Goal: Information Seeking & Learning: Learn about a topic

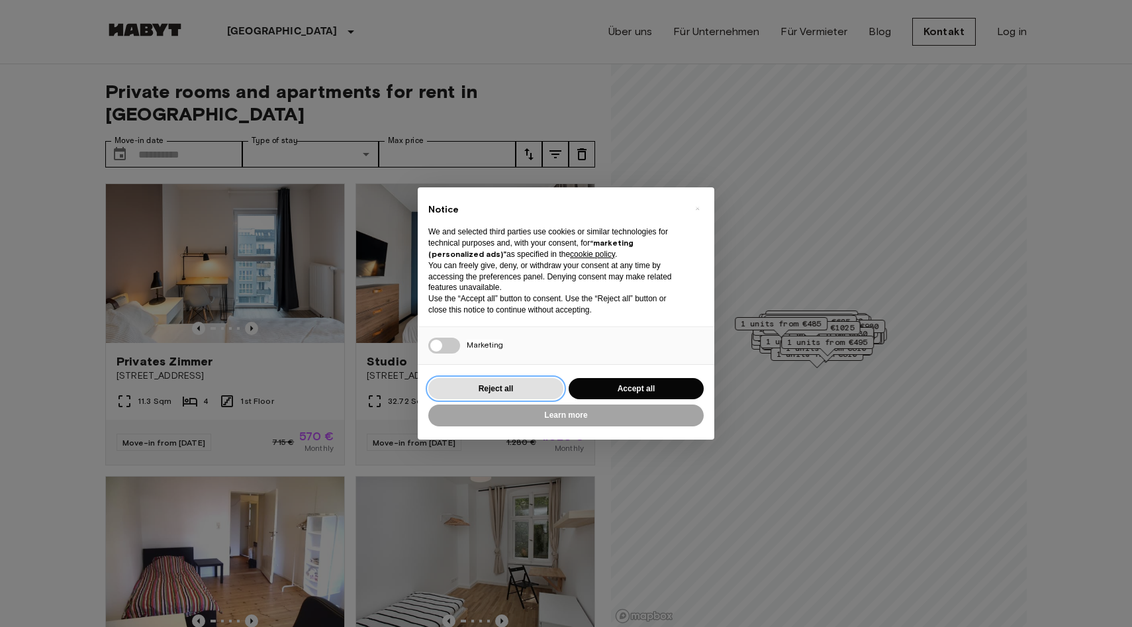
click at [509, 387] on button "Reject all" at bounding box center [495, 389] width 135 height 22
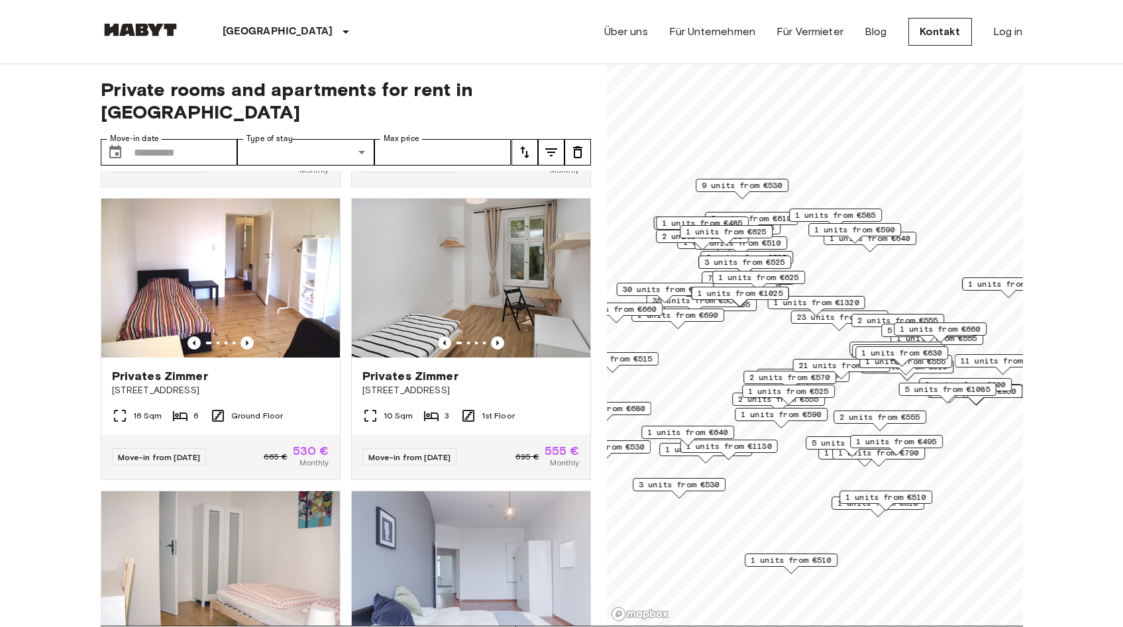
scroll to position [3, 0]
click at [246, 336] on icon "Previous image" at bounding box center [246, 342] width 13 height 13
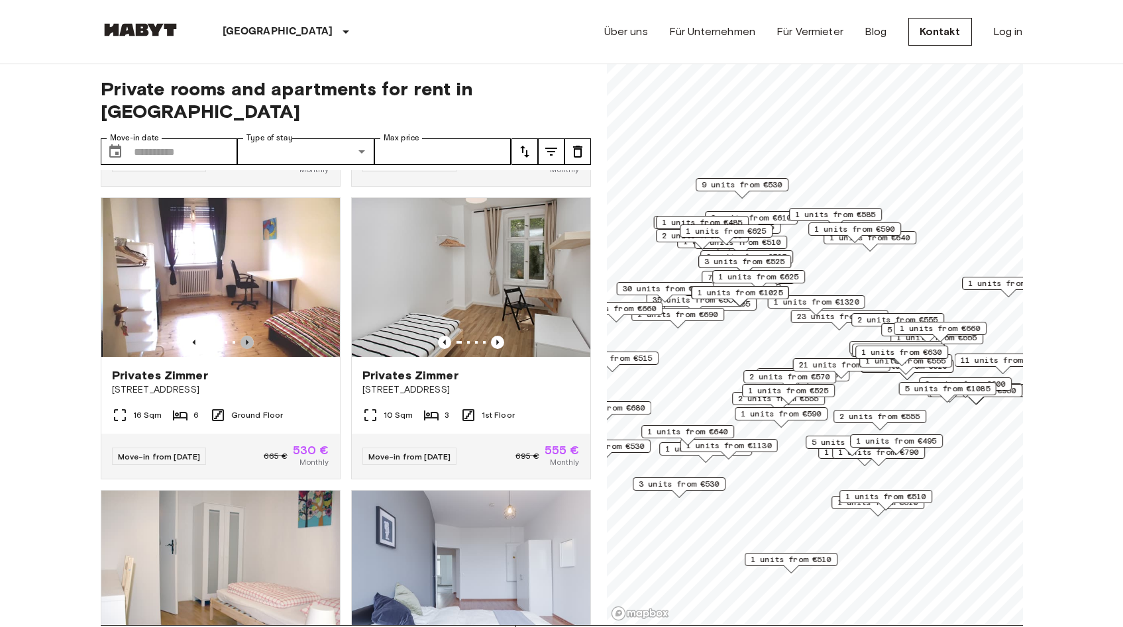
click at [246, 336] on icon "Previous image" at bounding box center [246, 342] width 13 height 13
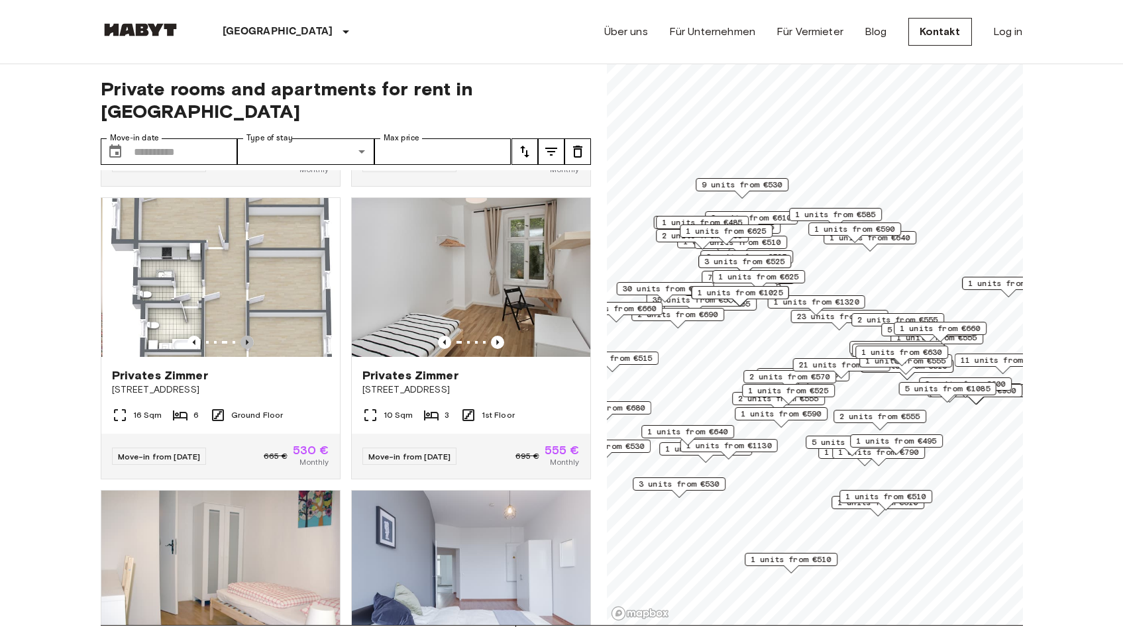
click at [246, 336] on icon "Previous image" at bounding box center [246, 342] width 13 height 13
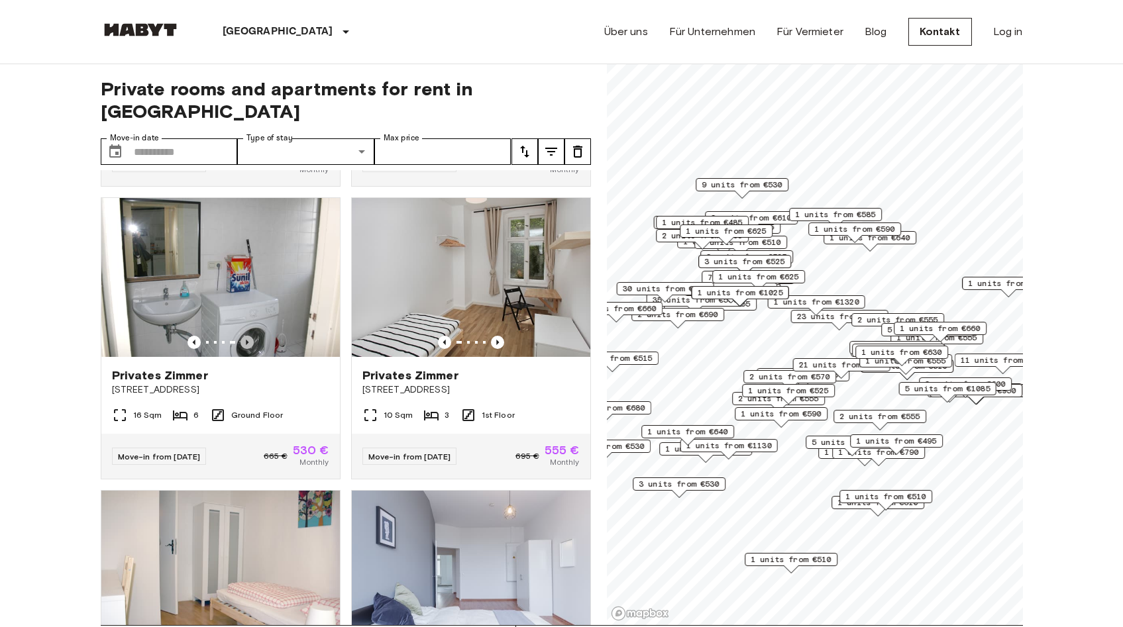
click at [246, 336] on icon "Previous image" at bounding box center [246, 342] width 13 height 13
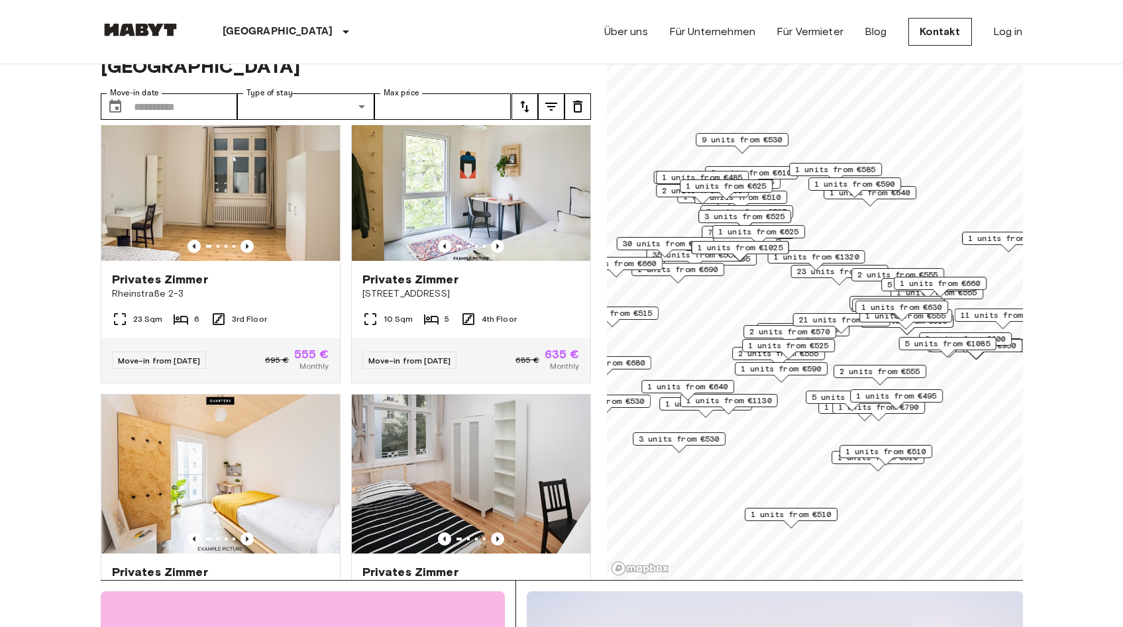
scroll to position [1227, 0]
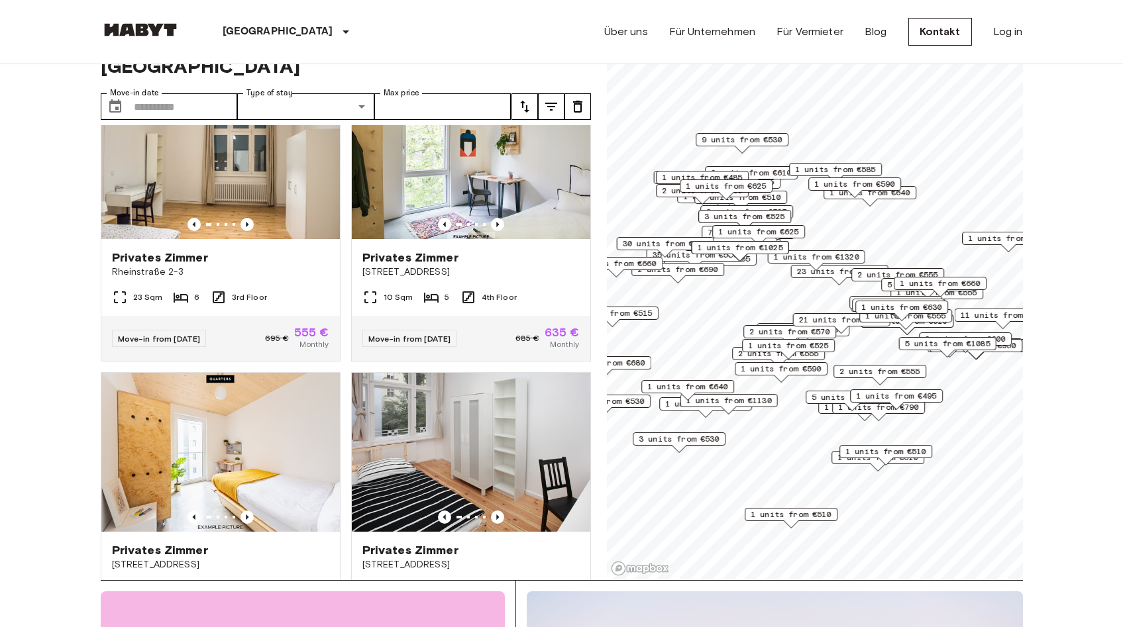
click at [216, 188] on img at bounding box center [220, 159] width 238 height 159
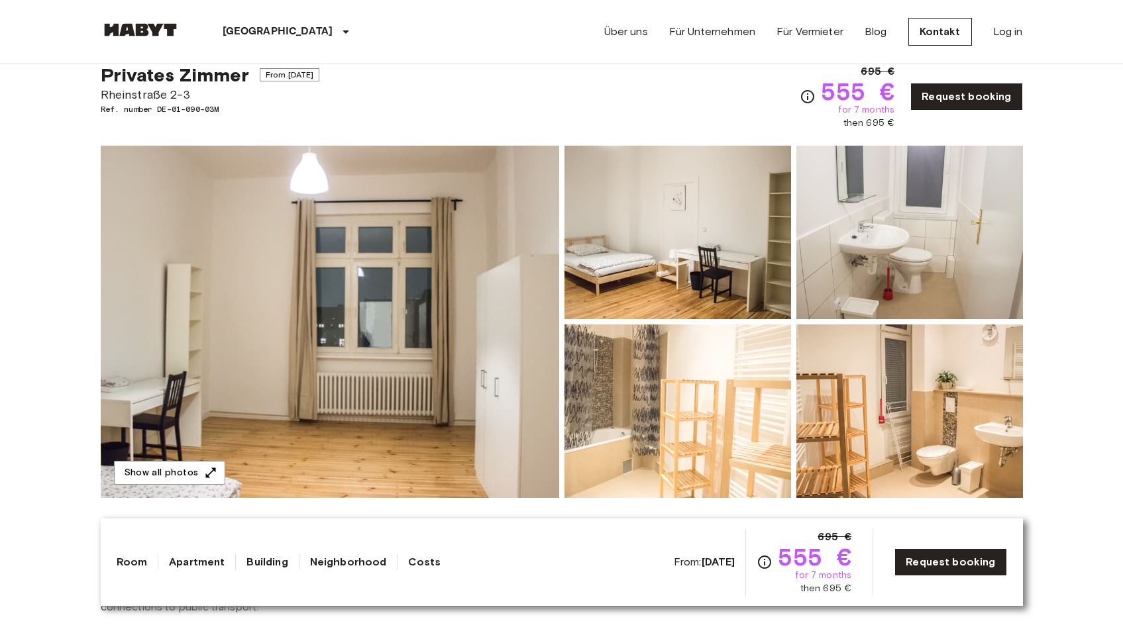
scroll to position [271, 0]
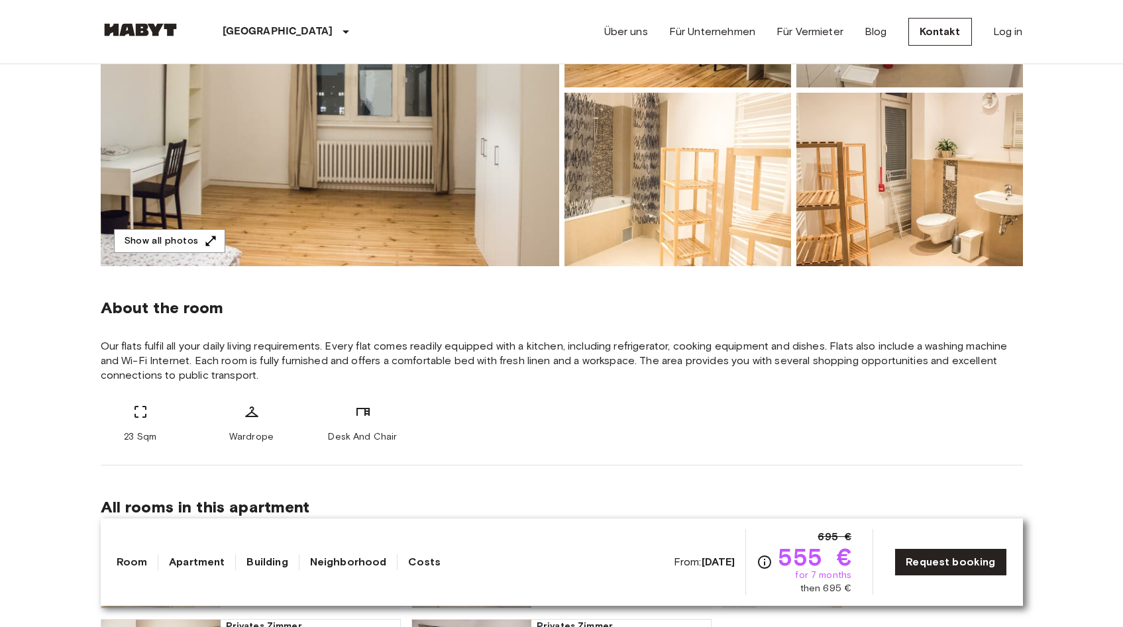
click at [739, 124] on img at bounding box center [677, 180] width 226 height 174
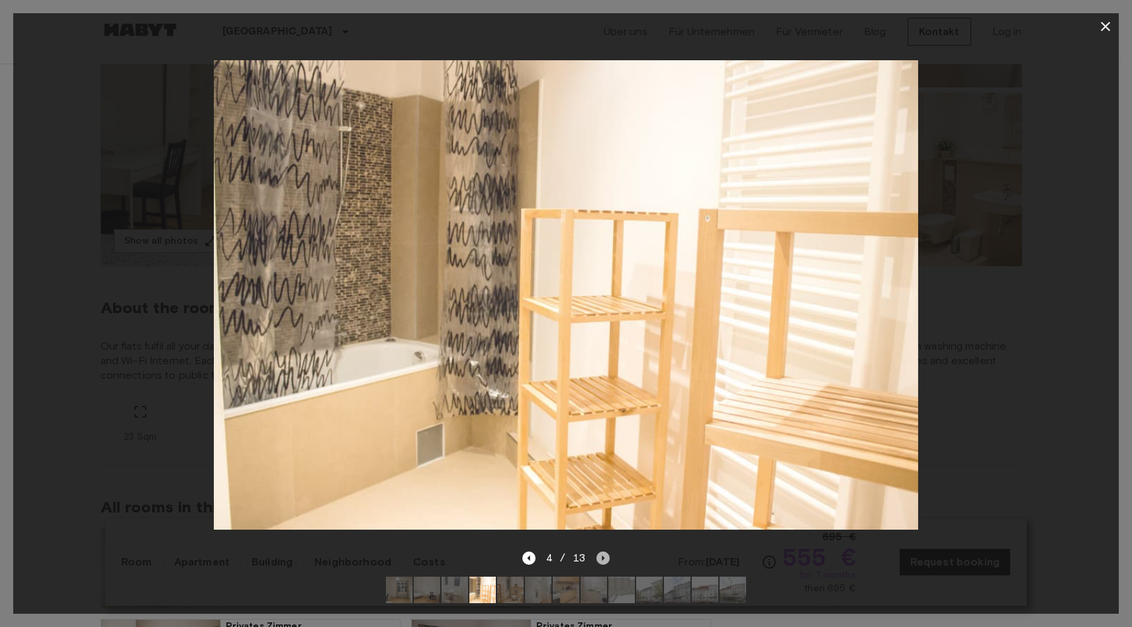
drag, startPoint x: 0, startPoint y: 0, endPoint x: 603, endPoint y: 544, distance: 812.6
click at [603, 552] on icon "Next image" at bounding box center [603, 558] width 13 height 13
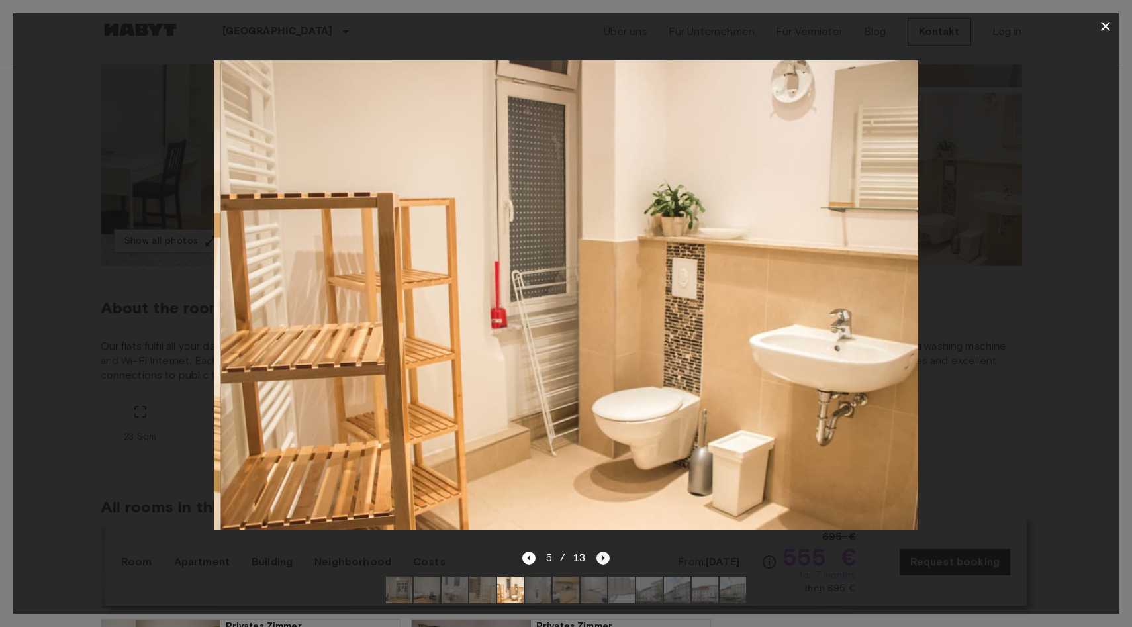
click at [603, 552] on icon "Next image" at bounding box center [603, 558] width 13 height 13
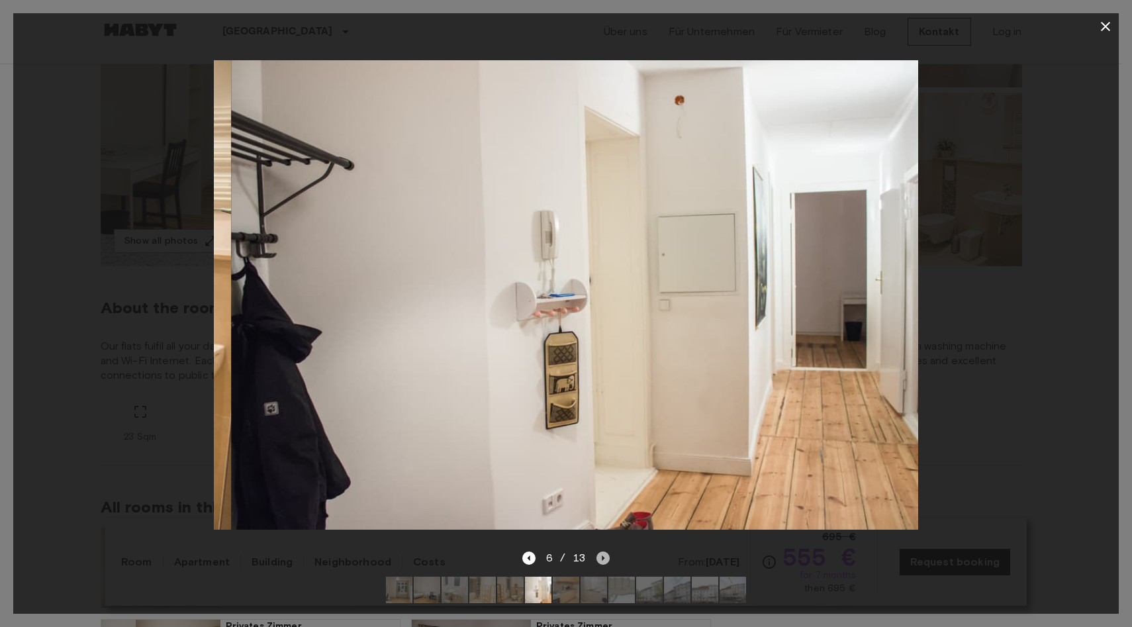
click at [603, 552] on icon "Next image" at bounding box center [603, 558] width 13 height 13
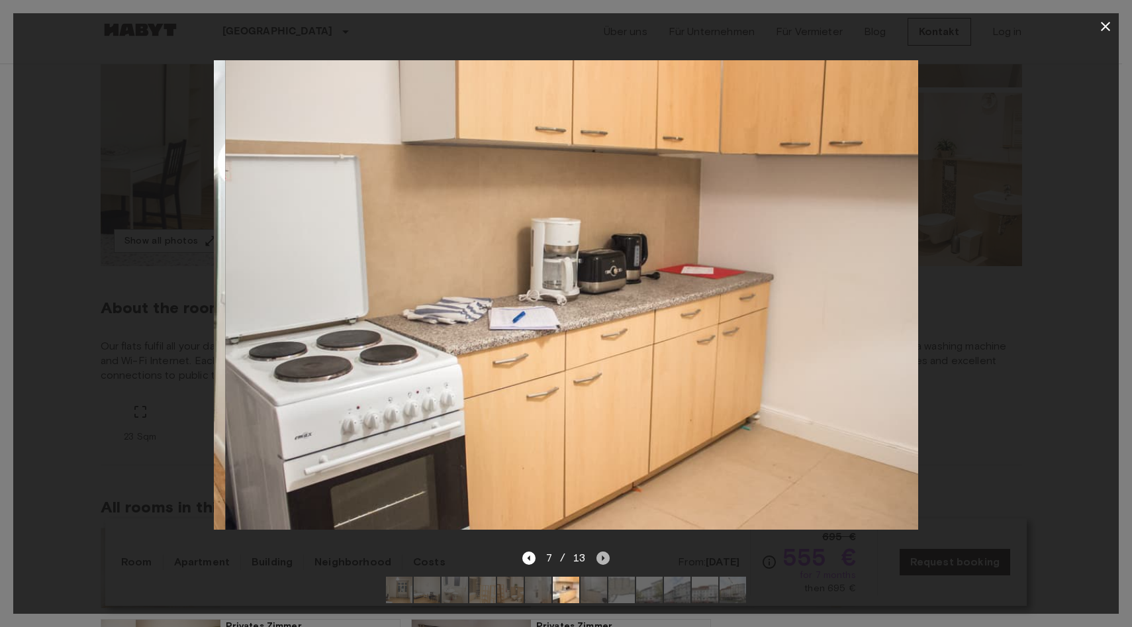
click at [603, 552] on icon "Next image" at bounding box center [603, 558] width 13 height 13
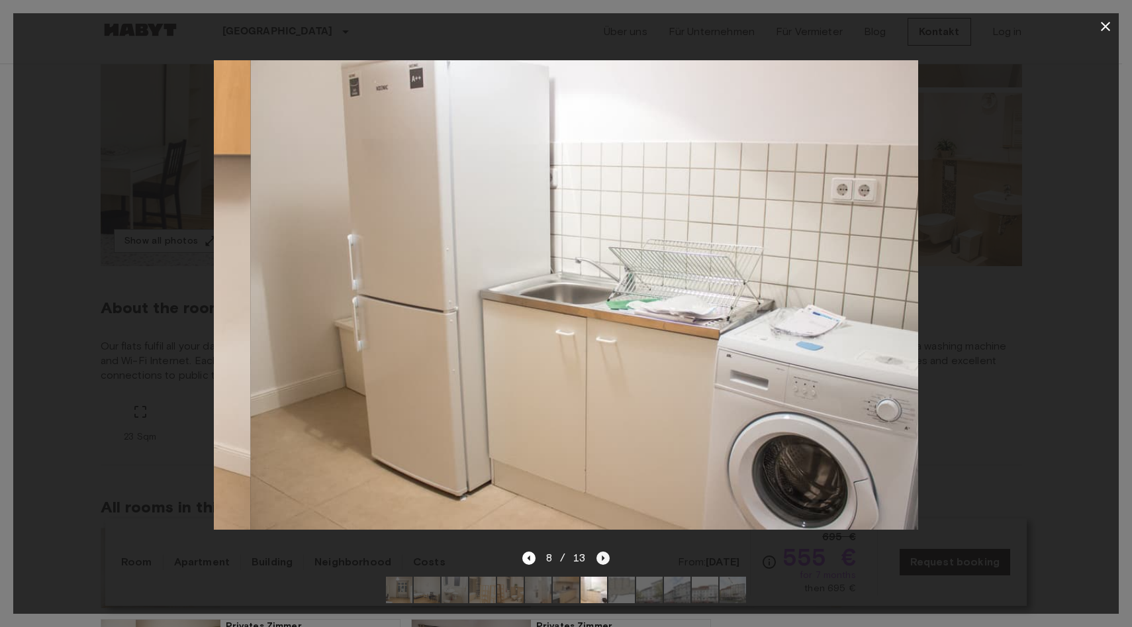
click at [603, 552] on icon "Next image" at bounding box center [603, 558] width 13 height 13
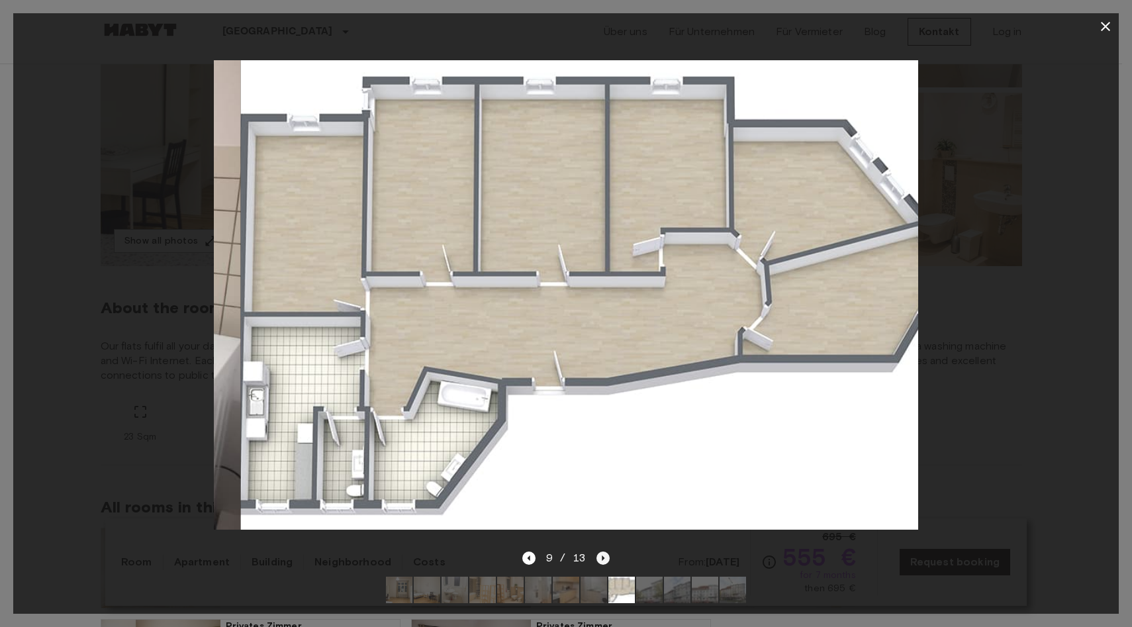
click at [603, 552] on icon "Next image" at bounding box center [603, 558] width 13 height 13
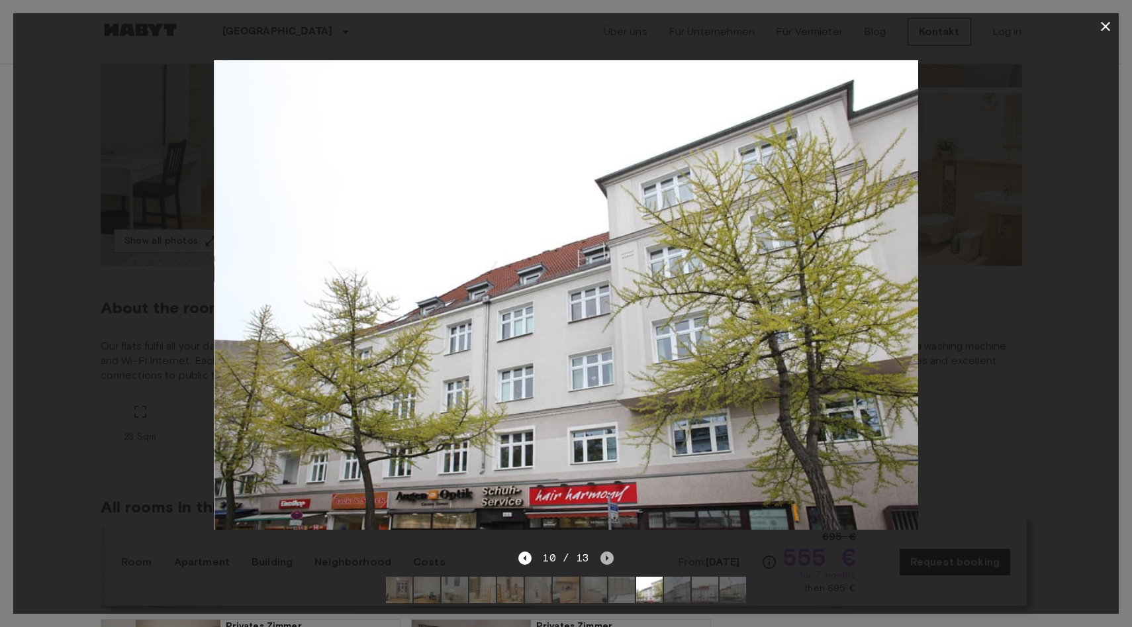
click at [603, 552] on icon "Next image" at bounding box center [607, 558] width 13 height 13
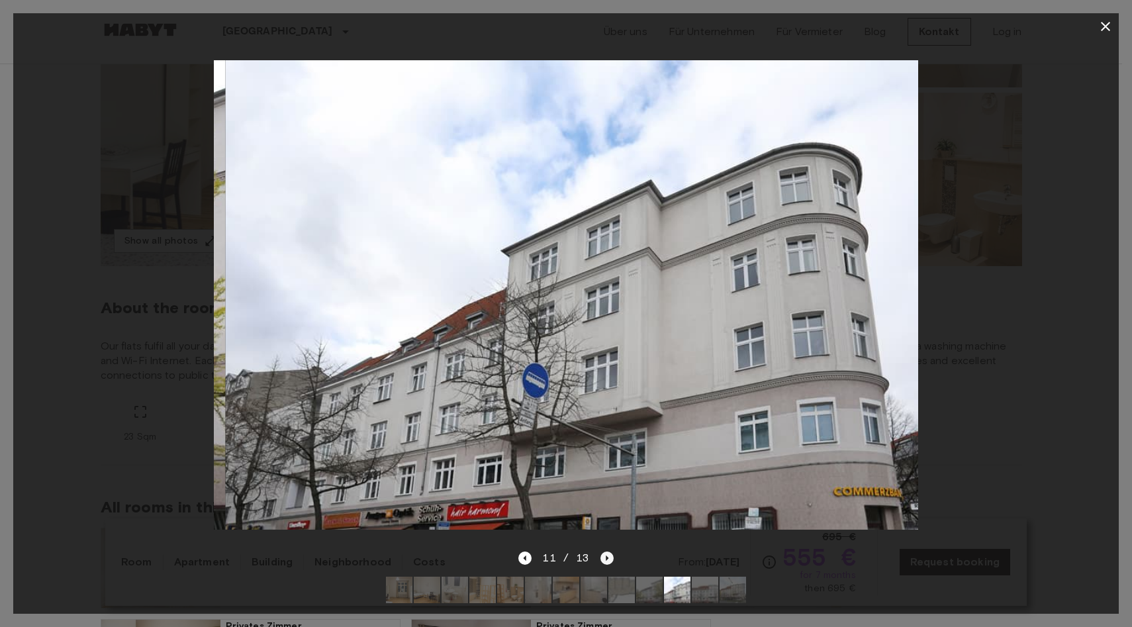
click at [603, 552] on icon "Next image" at bounding box center [607, 558] width 13 height 13
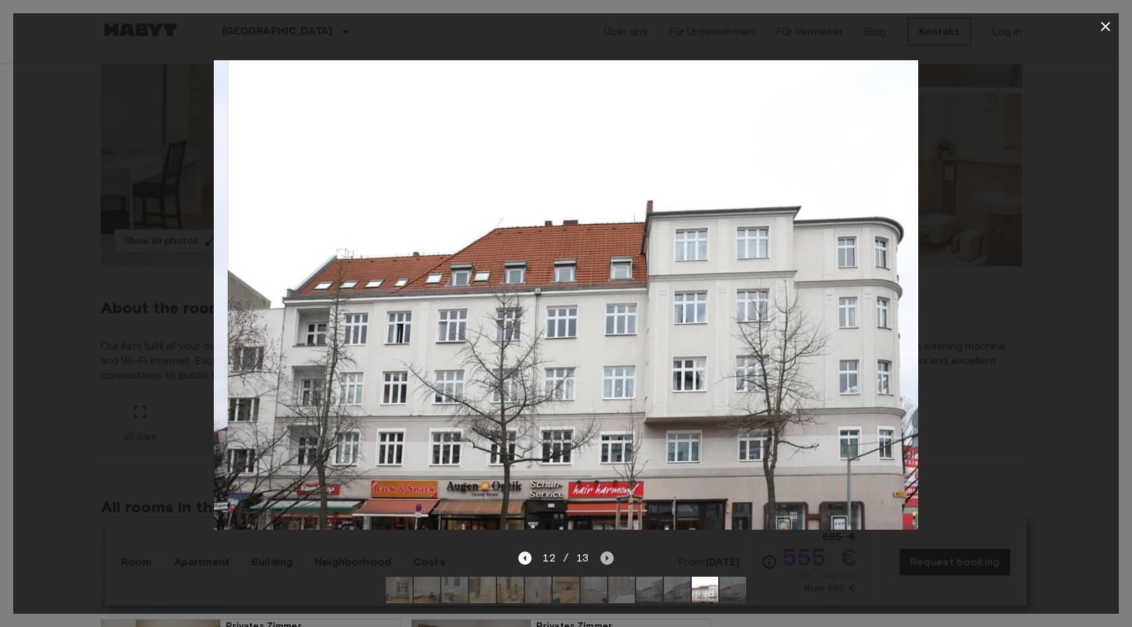
click at [603, 552] on icon "Next image" at bounding box center [607, 558] width 13 height 13
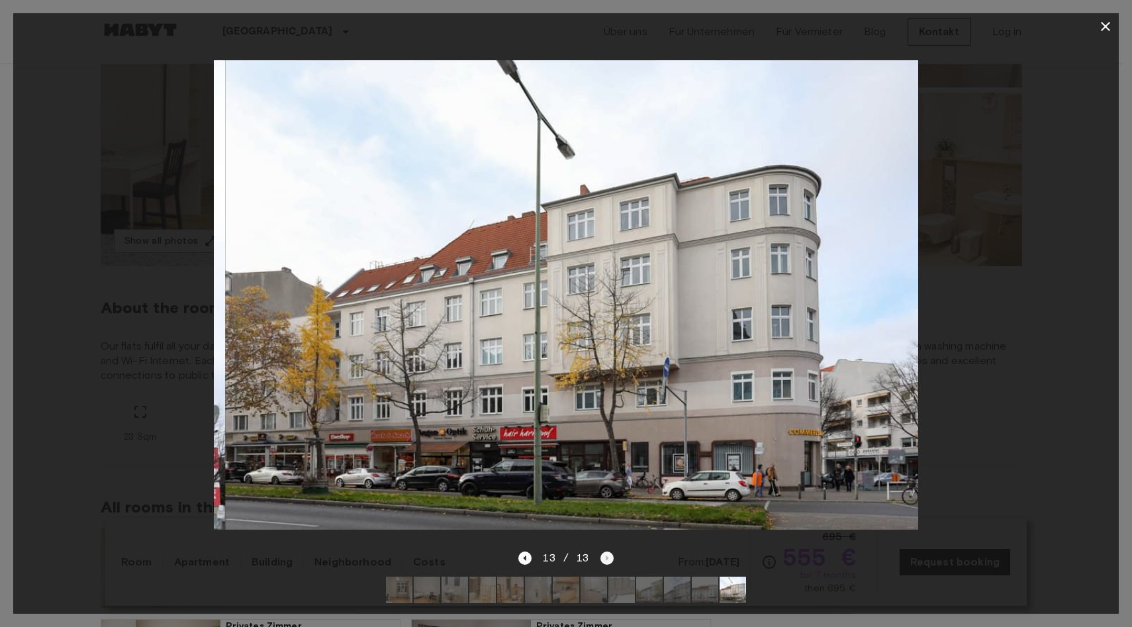
click at [603, 550] on div "13 / 13" at bounding box center [566, 558] width 95 height 16
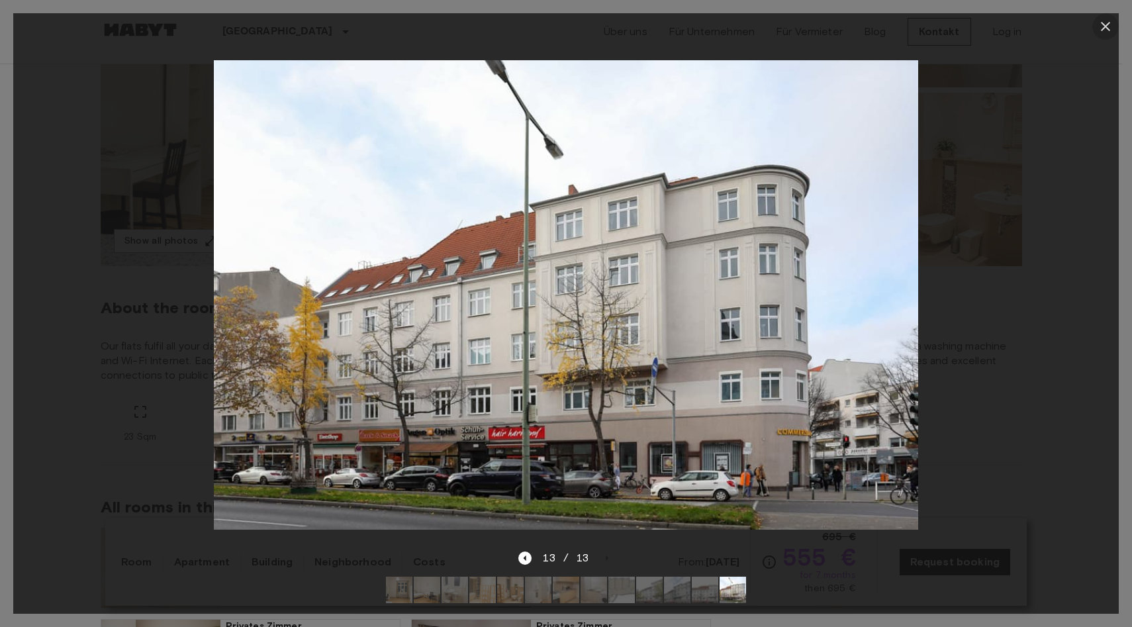
click at [1103, 21] on icon "button" at bounding box center [1106, 27] width 16 height 16
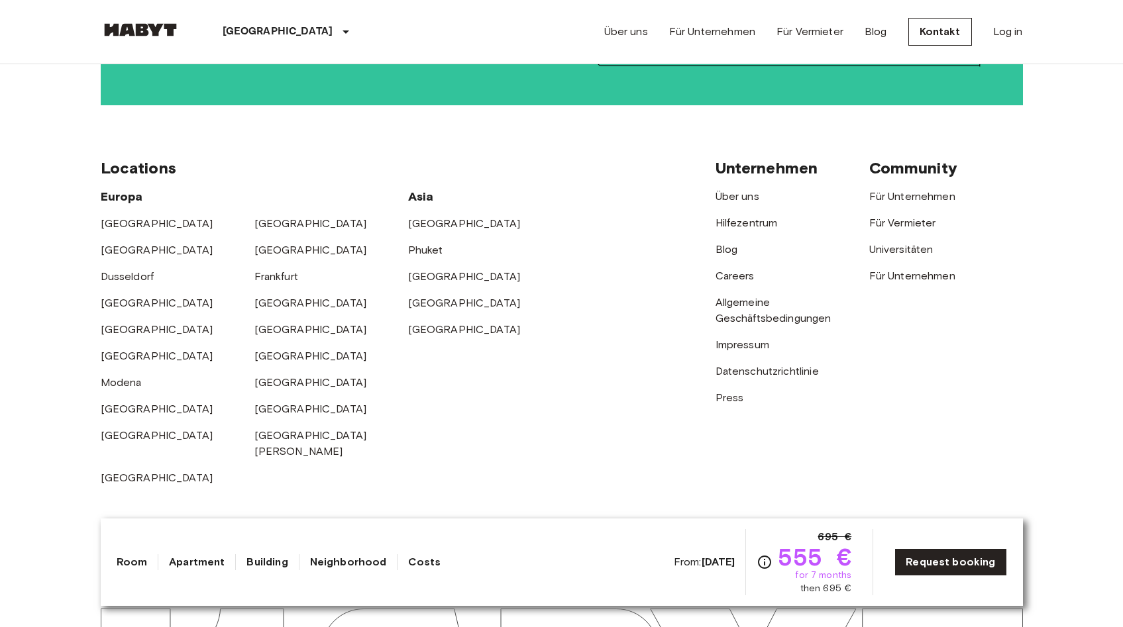
scroll to position [2606, 0]
